Goal: Transaction & Acquisition: Book appointment/travel/reservation

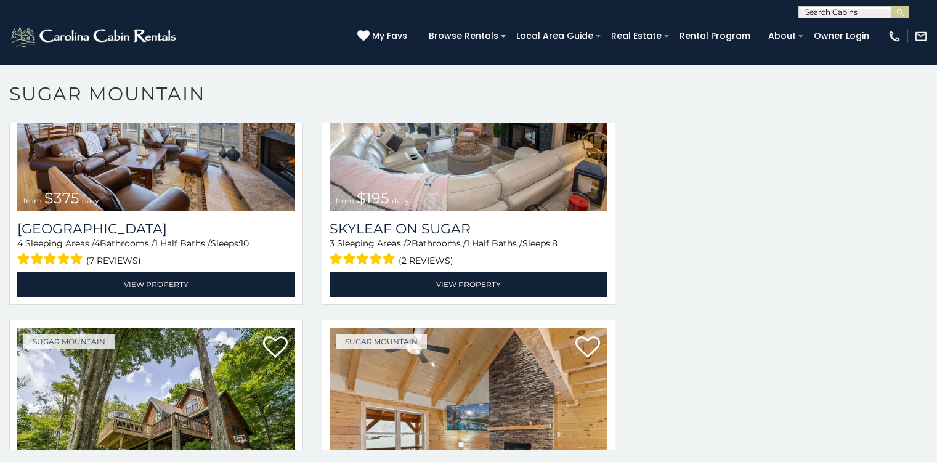
scroll to position [862, 0]
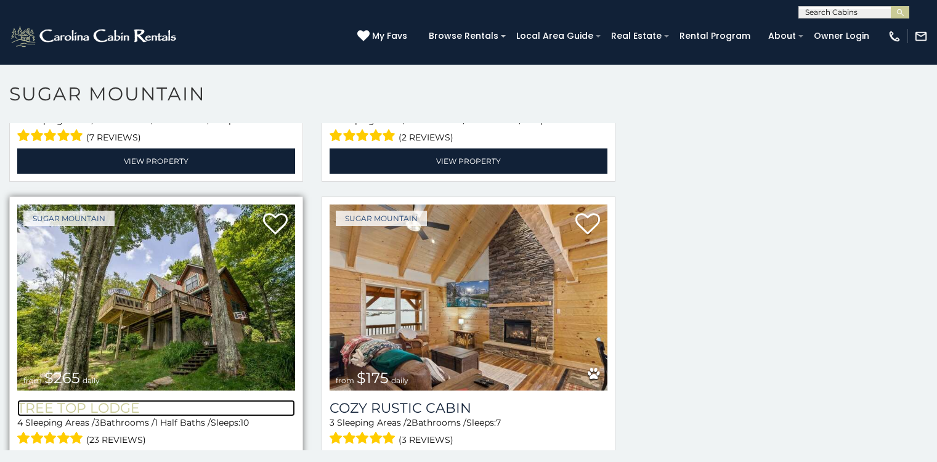
click at [166, 400] on h3 "Tree Top Lodge" at bounding box center [156, 408] width 278 height 17
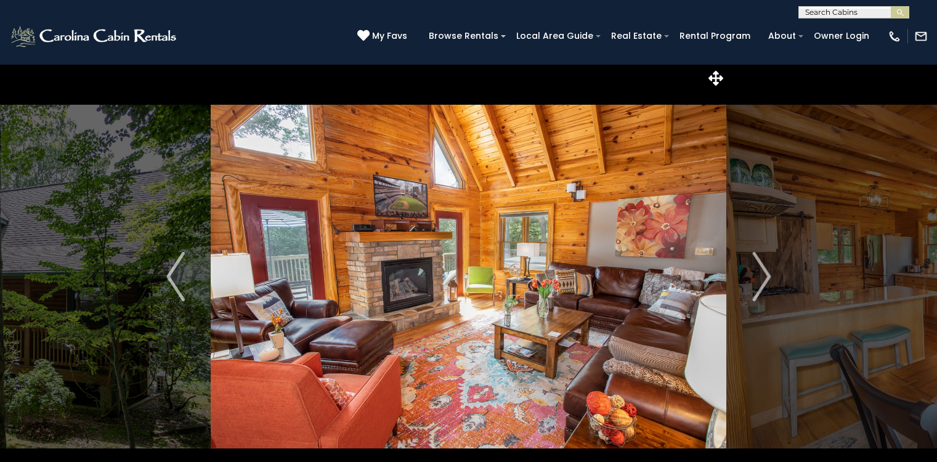
click at [59, 22] on div "(828) 295-6000 My Favs Browse Rentals Local Area Guide Activities & Attractions…" at bounding box center [468, 41] width 937 height 46
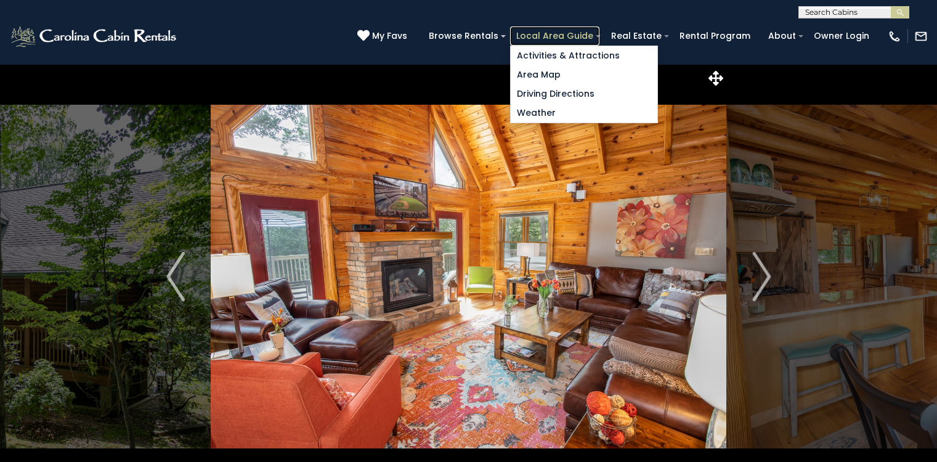
click at [591, 31] on link "Local Area Guide" at bounding box center [554, 35] width 89 height 19
